Goal: Task Accomplishment & Management: Use online tool/utility

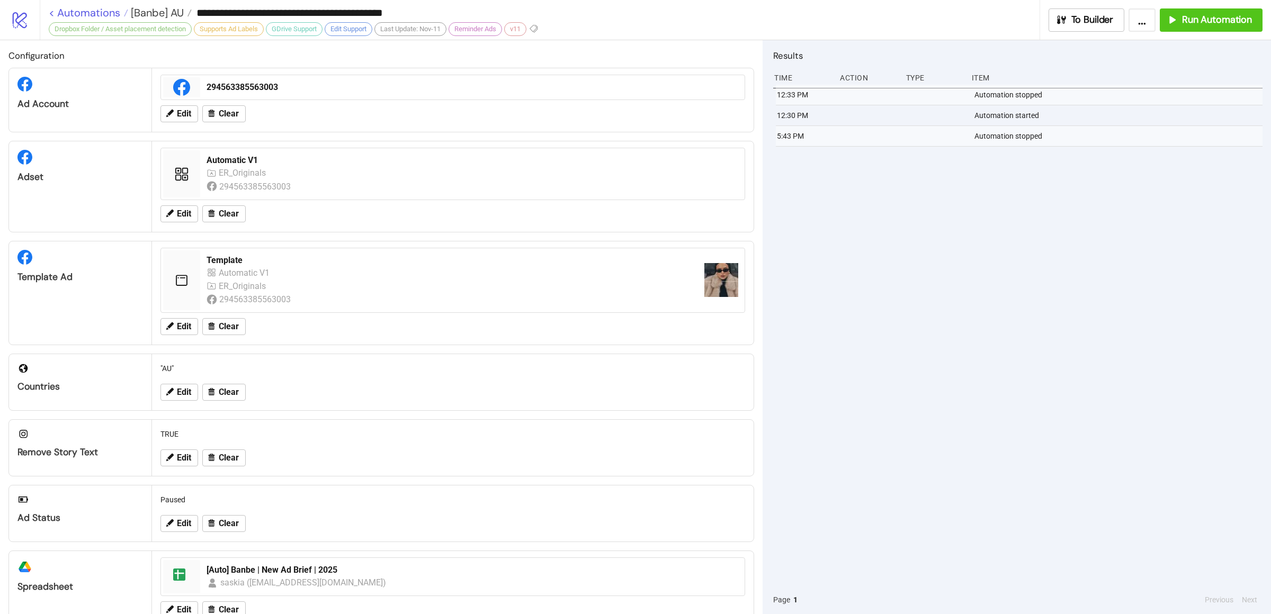
click at [69, 7] on link "< Automations" at bounding box center [88, 12] width 79 height 11
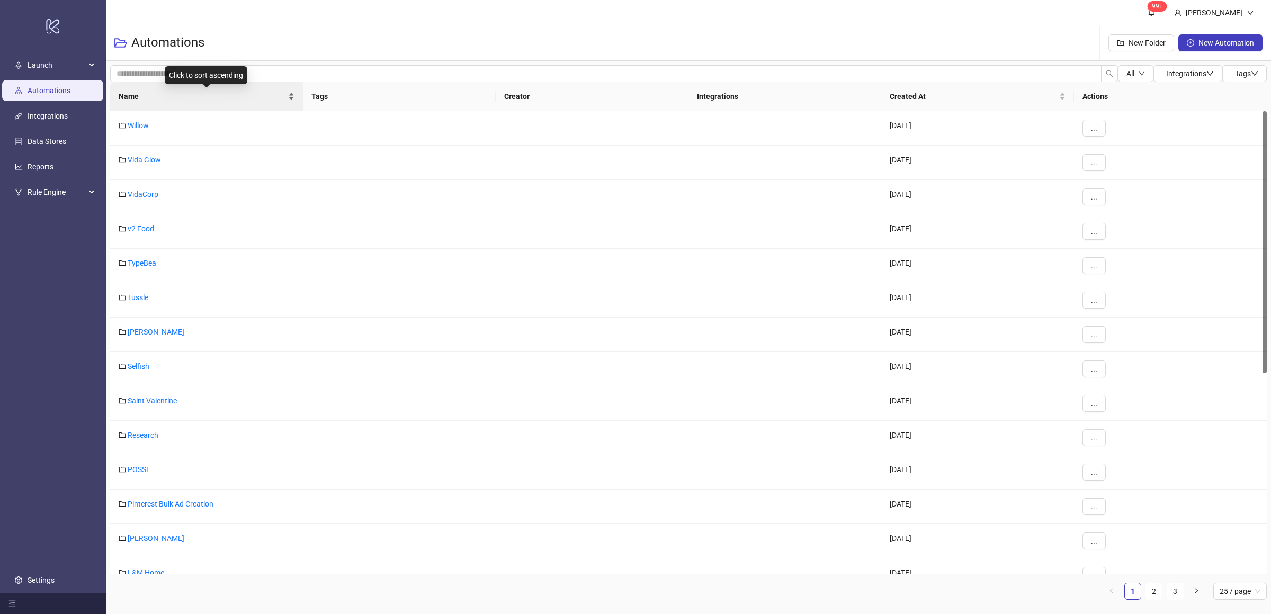
click at [290, 101] on div "Name" at bounding box center [207, 97] width 176 height 12
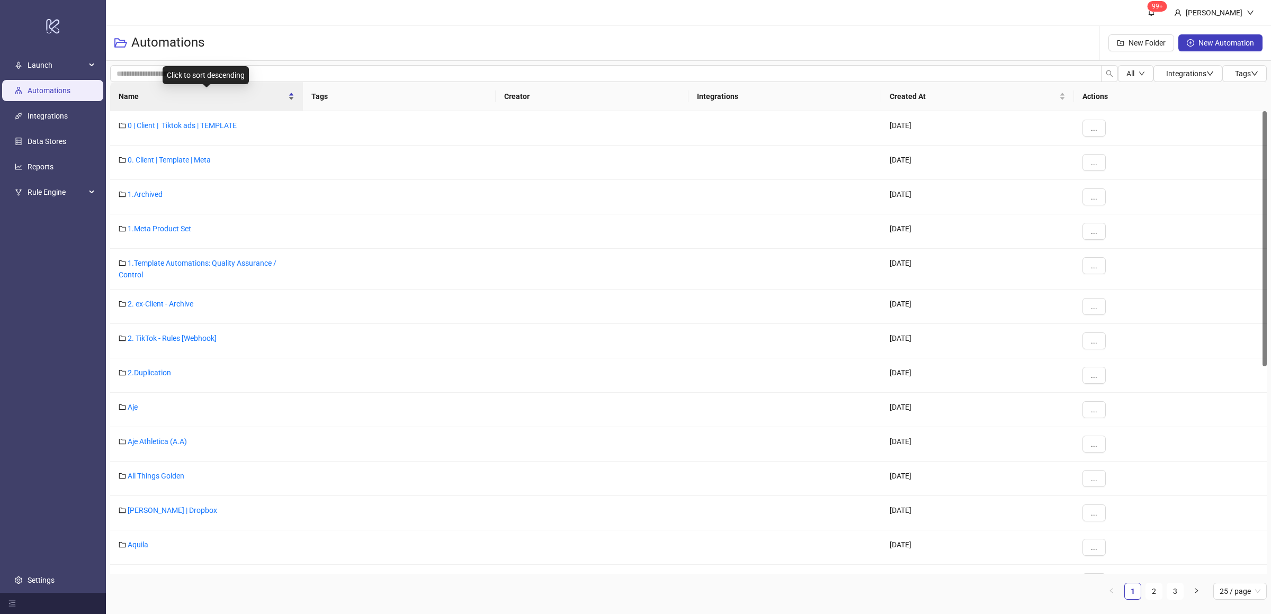
click at [290, 101] on div "Name" at bounding box center [207, 97] width 176 height 12
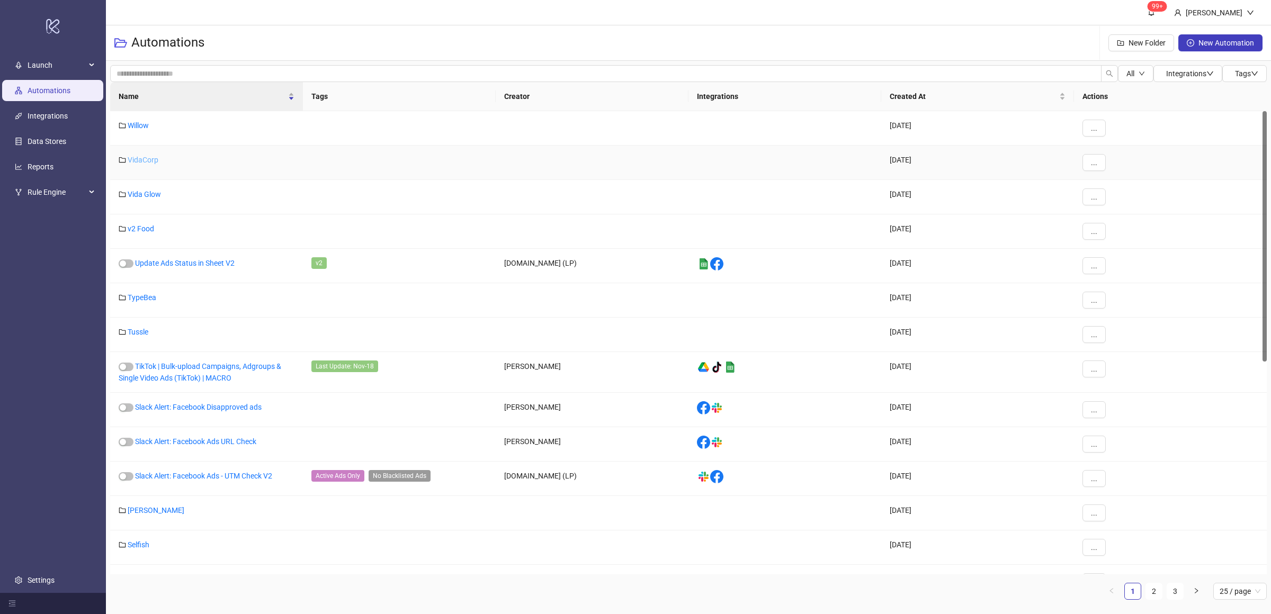
click at [151, 160] on link "VidaCorp" at bounding box center [143, 160] width 31 height 8
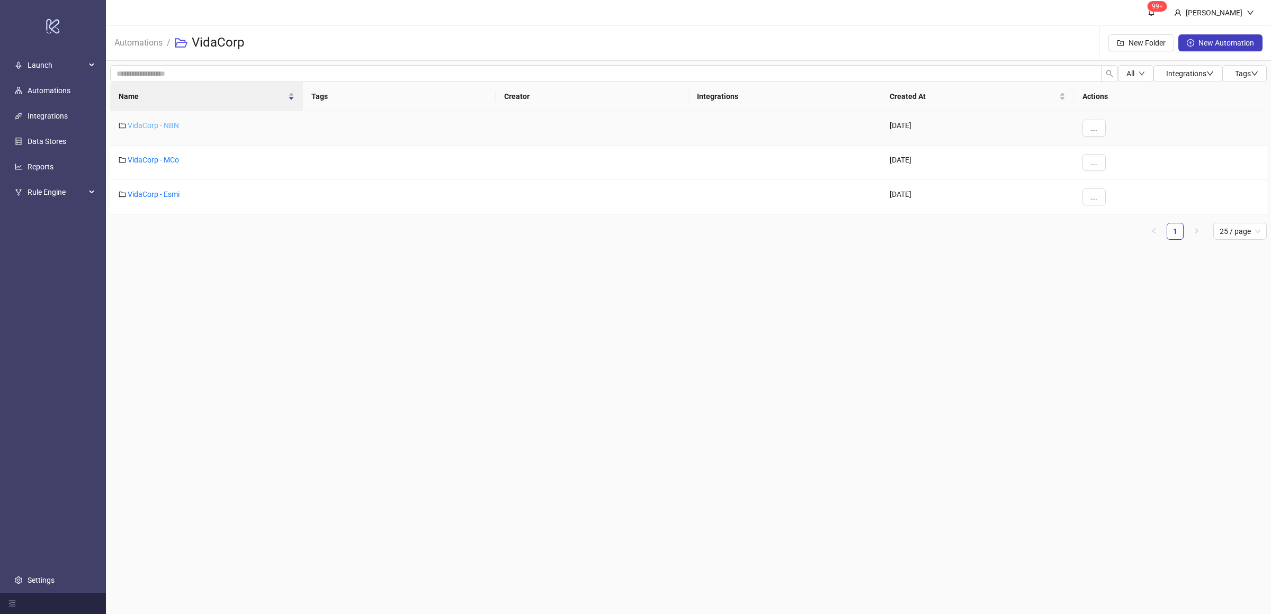
click at [167, 124] on link "VidaCorp - NBN" at bounding box center [153, 125] width 51 height 8
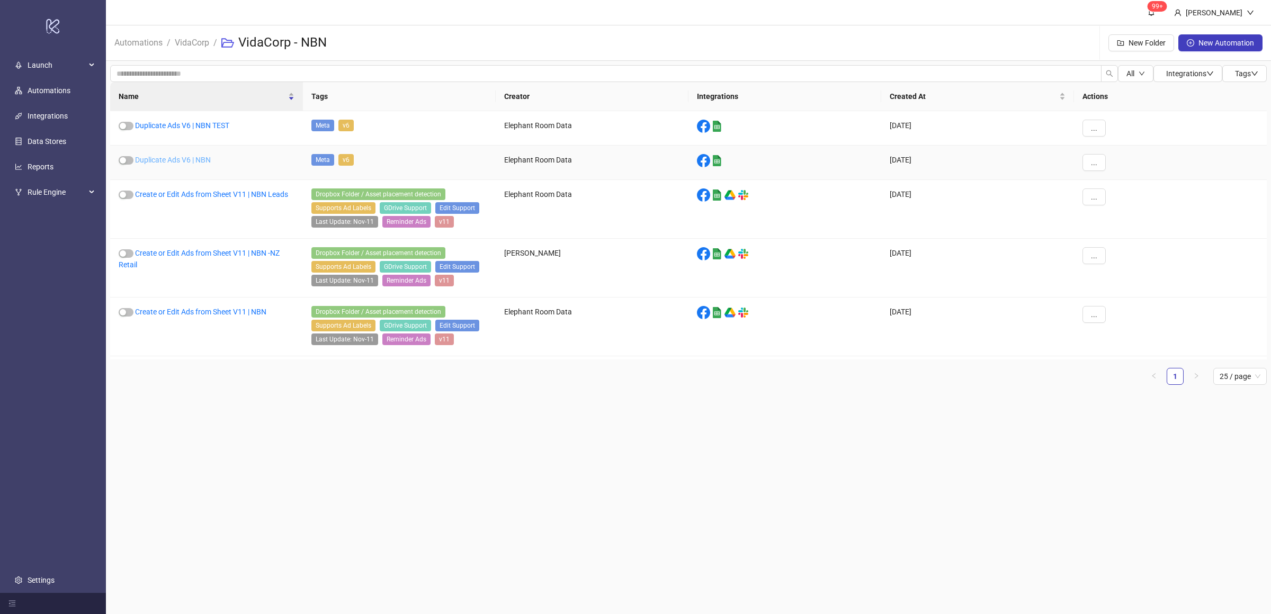
click at [197, 161] on link "Duplicate Ads V6 | NBN" at bounding box center [173, 160] width 76 height 8
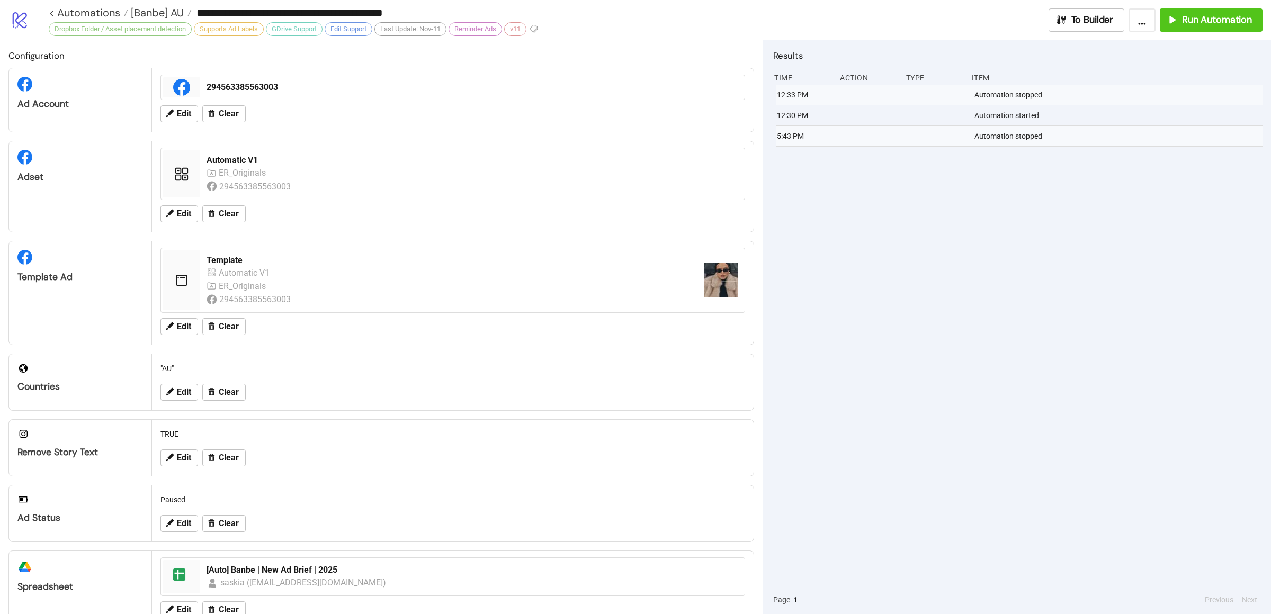
click at [925, 271] on div "12:33 PM Automation stopped 12:30 PM Automation started 5:43 PM Automation stop…" at bounding box center [1017, 335] width 489 height 501
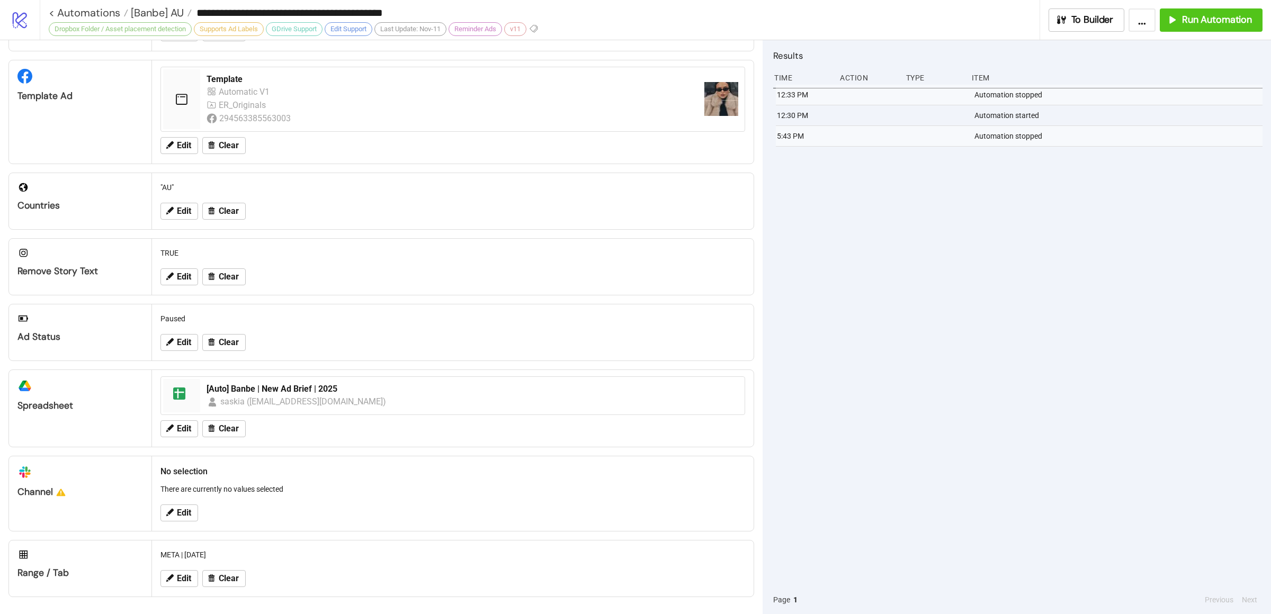
scroll to position [186, 0]
type input "**********"
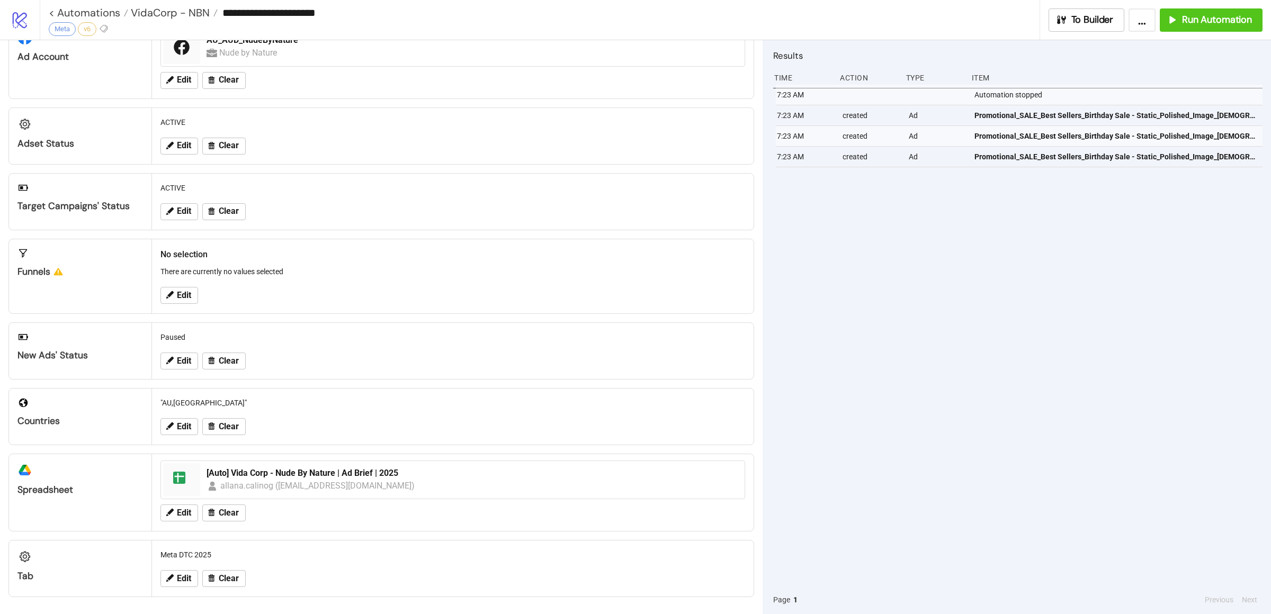
scroll to position [49, 0]
click at [950, 358] on div "7:23 AM Automation stopped 7:23 AM created Ad Promotional_SALE_Best Sellers_Bir…" at bounding box center [1017, 335] width 489 height 501
click at [937, 335] on div "7:23 AM Automation stopped 7:23 AM created Ad Promotional_SALE_Best Sellers_Bir…" at bounding box center [1017, 335] width 489 height 501
click at [1208, 28] on button "Run Automation" at bounding box center [1210, 19] width 103 height 23
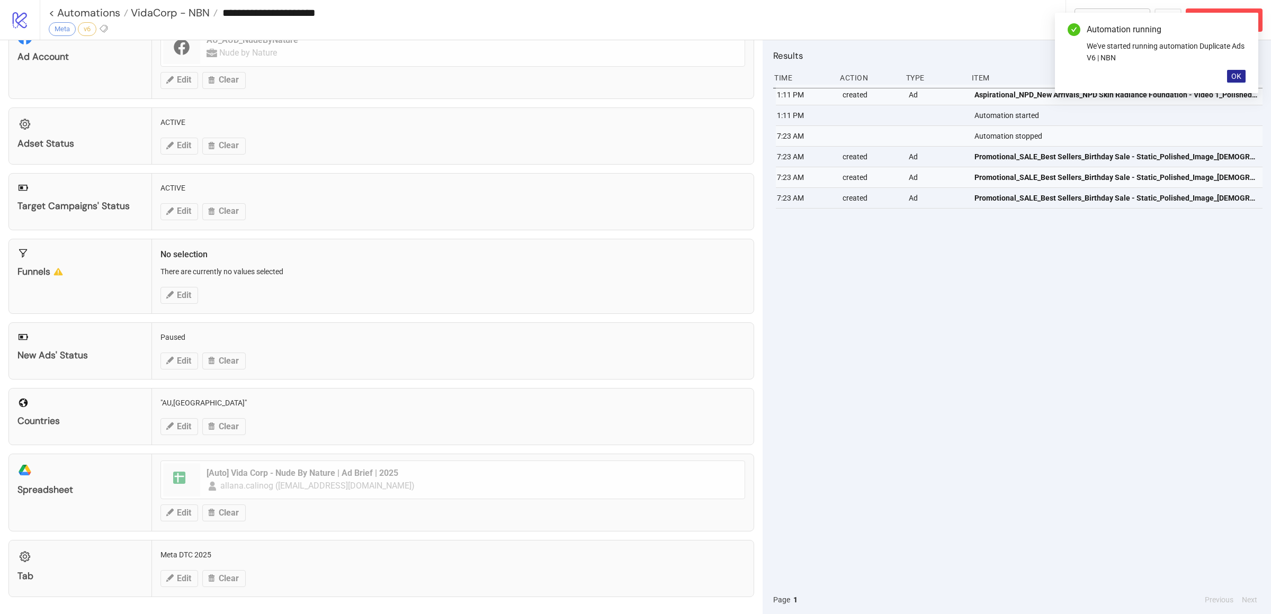
click at [1241, 77] on span "OK" at bounding box center [1236, 76] width 10 height 8
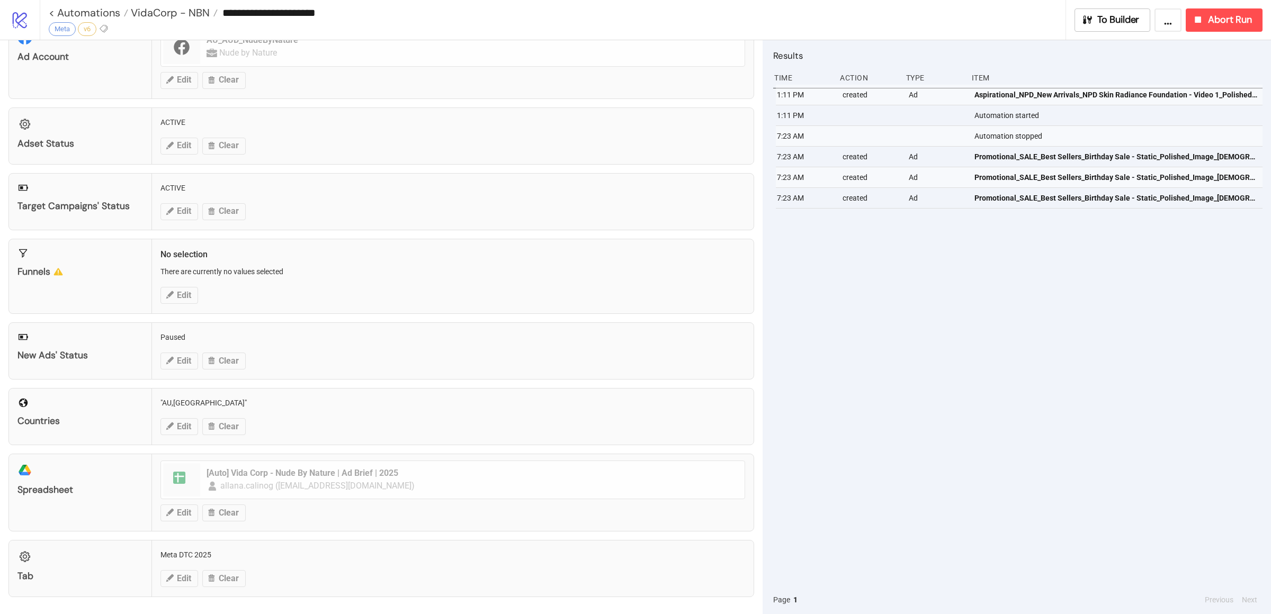
click at [1130, 251] on div "1:11 PM created Ad Aspirational_NPD_New Arrivals_NPD Skin Radiance Foundation -…" at bounding box center [1017, 335] width 489 height 501
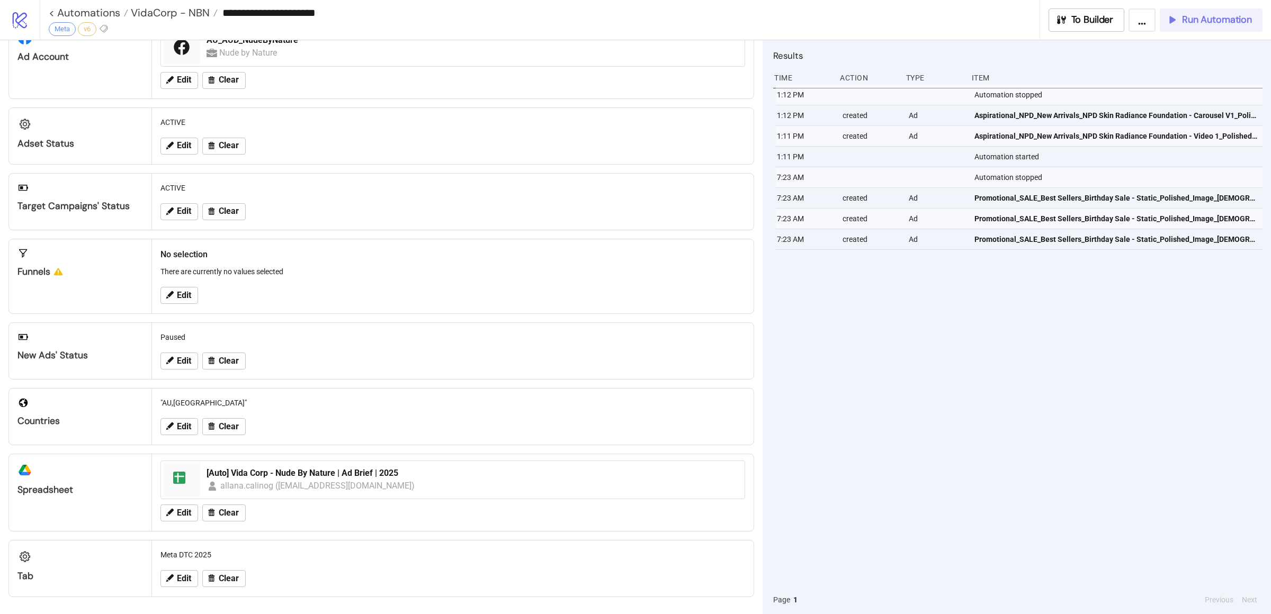
click at [1162, 23] on button "Run Automation" at bounding box center [1210, 19] width 103 height 23
